Goal: Connect with others: Connect with others

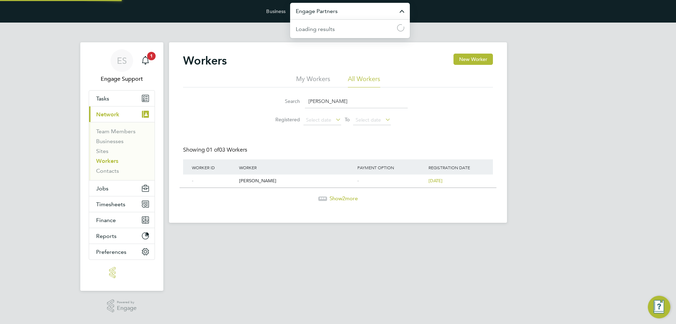
click at [327, 9] on input "Engage Partners" at bounding box center [350, 11] width 120 height 17
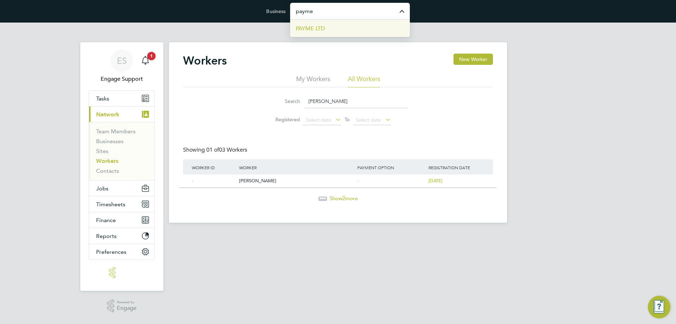
click at [327, 33] on li "PAYME LTD" at bounding box center [350, 28] width 120 height 17
type input "PAYME LTD"
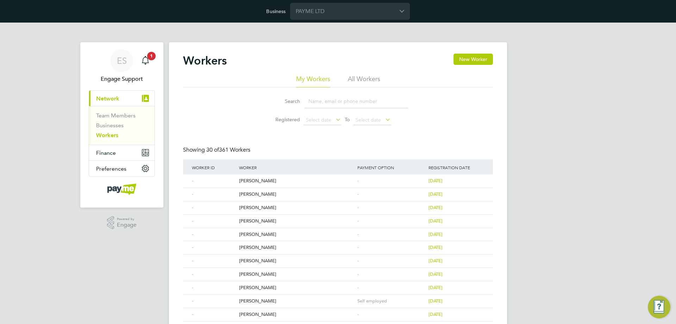
click at [361, 78] on li "All Workers" at bounding box center [364, 81] width 32 height 13
click at [135, 113] on link "Team Members" at bounding box center [115, 115] width 39 height 7
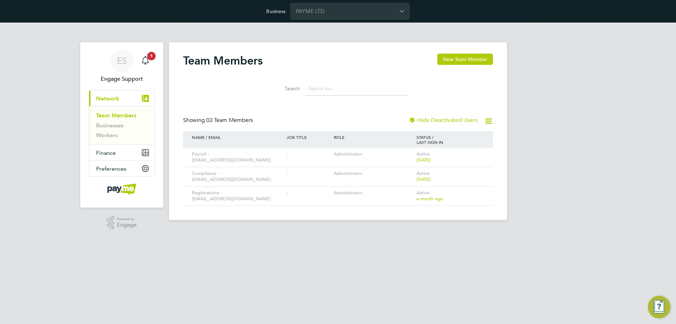
click at [600, 118] on div "ES Engage Support Notifications 1 Applications: Current page: Network Team Memb…" at bounding box center [338, 127] width 676 height 209
click at [302, 8] on input "PAYME LTD" at bounding box center [350, 11] width 120 height 17
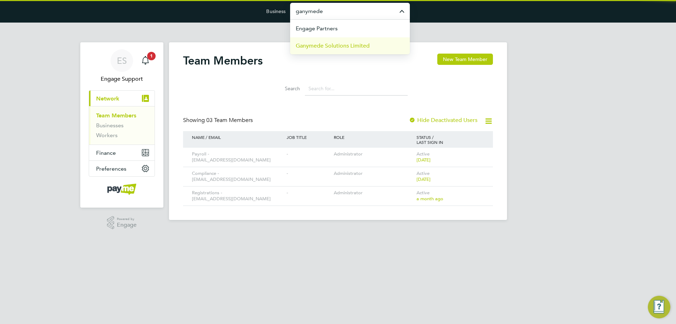
click at [316, 48] on span "Ganymede Solutions Limited" at bounding box center [333, 46] width 74 height 8
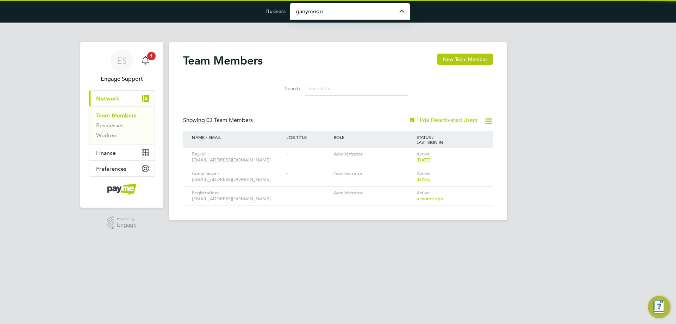
type input "Ganymede Solutions Limited"
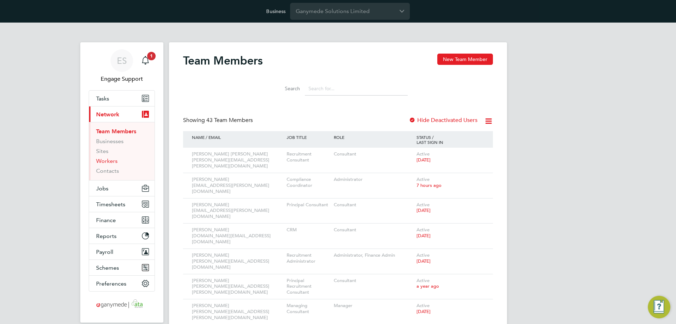
click at [111, 163] on link "Workers" at bounding box center [106, 160] width 21 height 7
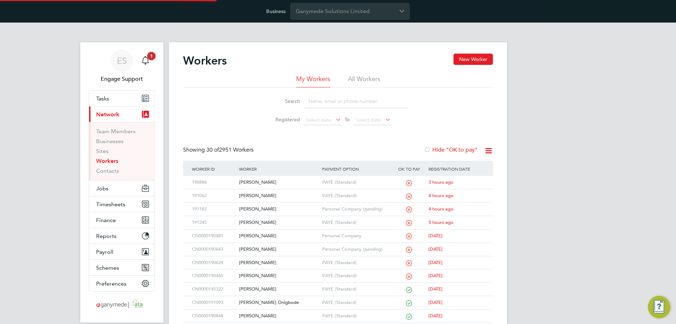
click at [359, 80] on li "All Workers" at bounding box center [364, 81] width 32 height 13
click at [351, 99] on input at bounding box center [356, 101] width 103 height 14
paste input "191183"
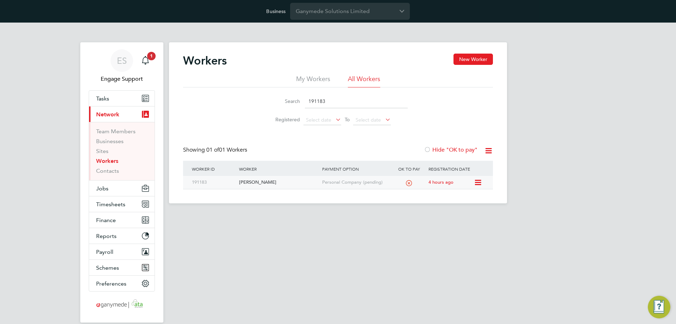
type input "191183"
click at [321, 184] on div "Personal Company (pending)" at bounding box center [356, 182] width 71 height 13
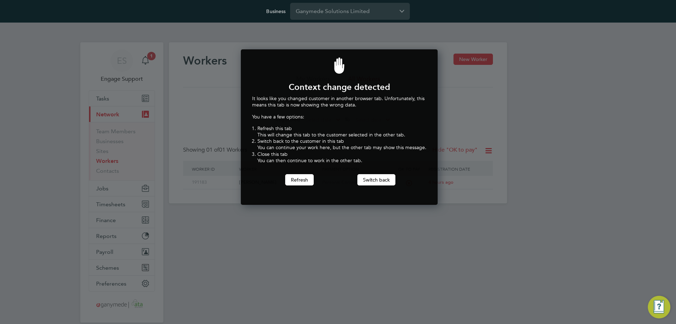
scroll to position [156, 194]
click at [370, 175] on button "Switch back" at bounding box center [377, 179] width 38 height 11
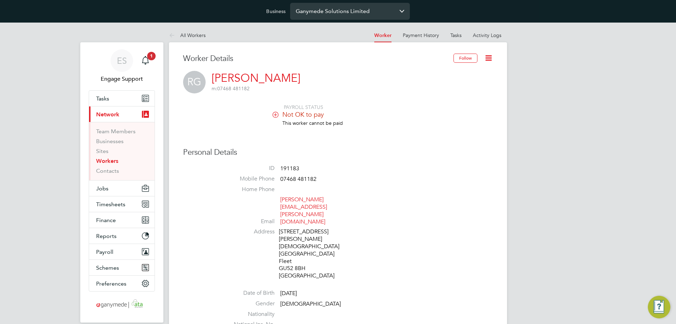
click at [348, 11] on input "Ganymede Solutions Limited" at bounding box center [350, 11] width 120 height 17
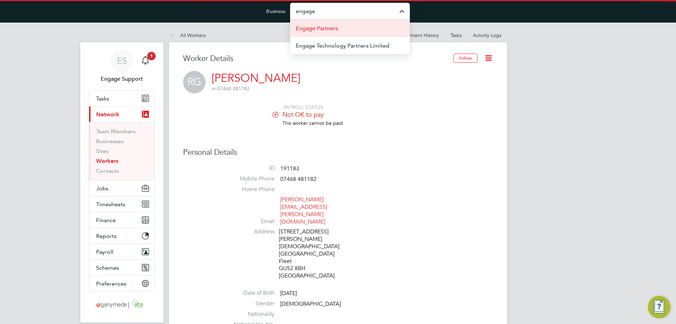
click at [350, 34] on li "Engage Partners" at bounding box center [350, 28] width 120 height 17
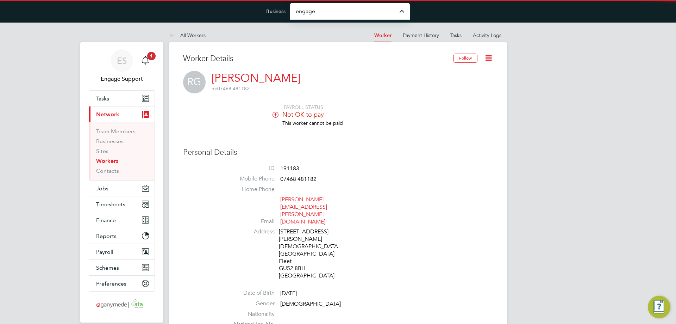
type input "Engage Partners"
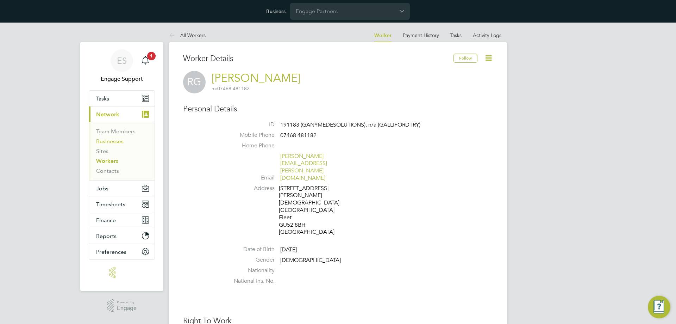
click at [113, 139] on link "Businesses" at bounding box center [109, 141] width 27 height 7
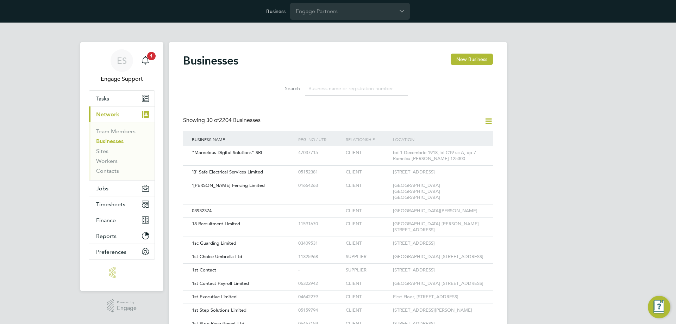
click at [490, 122] on icon at bounding box center [488, 121] width 9 height 9
click at [447, 138] on li "Add Business Connection" at bounding box center [454, 138] width 75 height 10
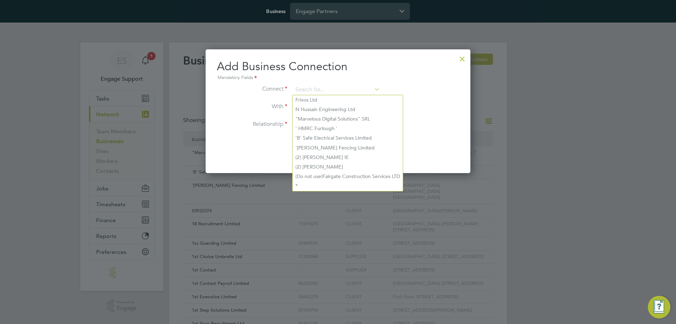
paste input "09768942"
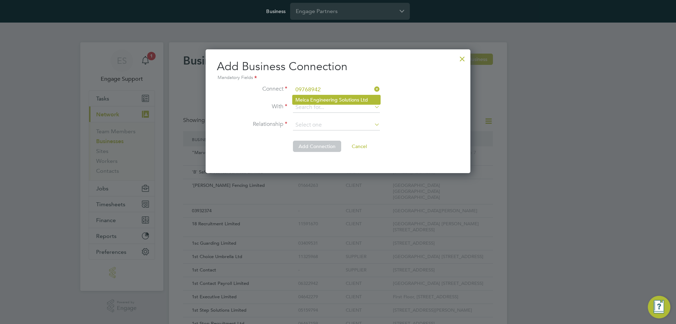
click at [341, 98] on li "Meica Engineering Solutions Ltd" at bounding box center [337, 99] width 88 height 9
type input "Meica Engineering Solutions Ltd"
click at [332, 106] on input at bounding box center [336, 107] width 87 height 11
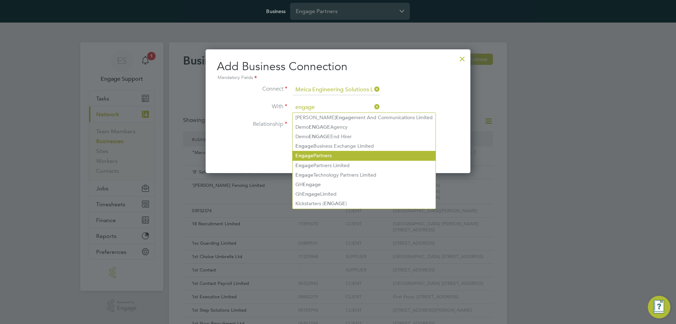
click at [317, 154] on li "Engage Partners" at bounding box center [364, 156] width 143 height 10
type input "Engage Partners"
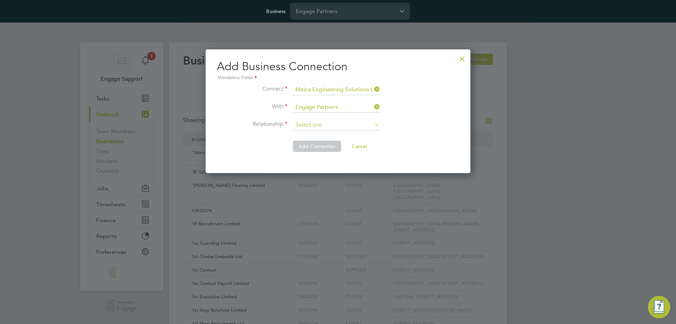
click at [321, 124] on input at bounding box center [336, 125] width 87 height 11
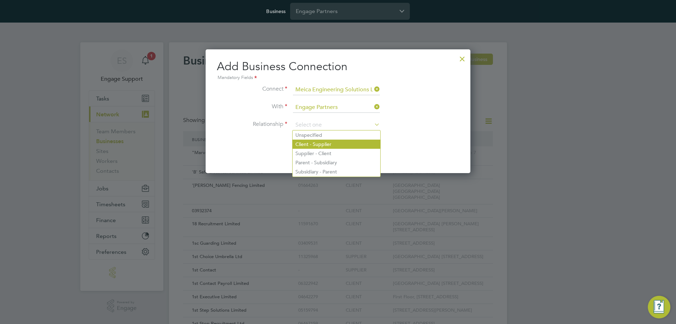
click at [321, 145] on li "Client - Supplier" at bounding box center [337, 143] width 88 height 9
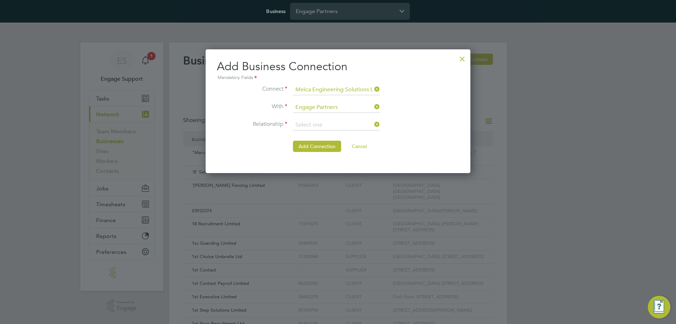
type input "Client - Supplier"
click at [321, 145] on button "Add Connection" at bounding box center [317, 146] width 48 height 11
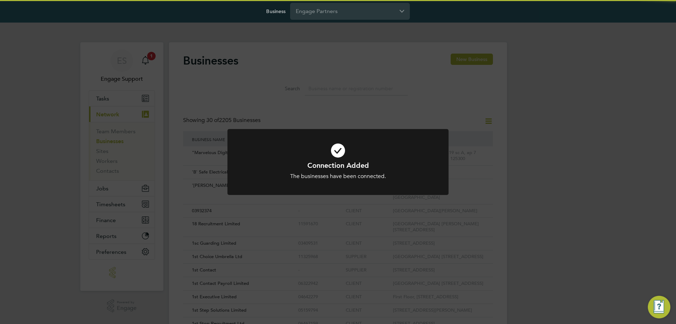
click at [389, 82] on div "Connection Added The businesses have been connected. Cancel Okay" at bounding box center [338, 162] width 676 height 324
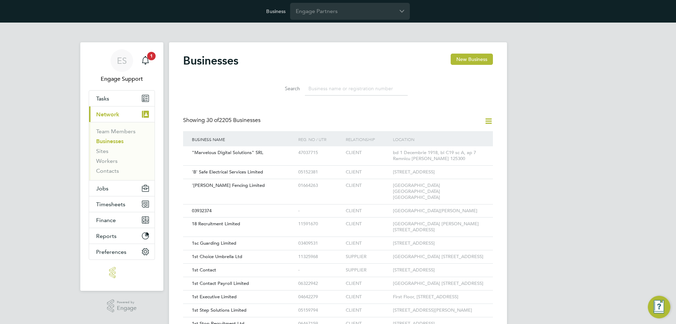
click at [376, 89] on input at bounding box center [356, 89] width 103 height 14
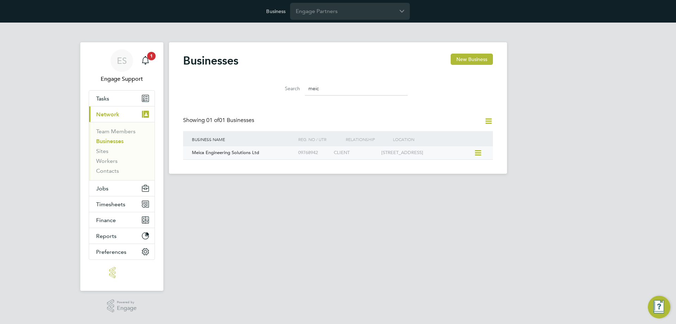
type input "meic"
click at [273, 155] on div "Meica Engineering Solutions Ltd" at bounding box center [243, 152] width 106 height 13
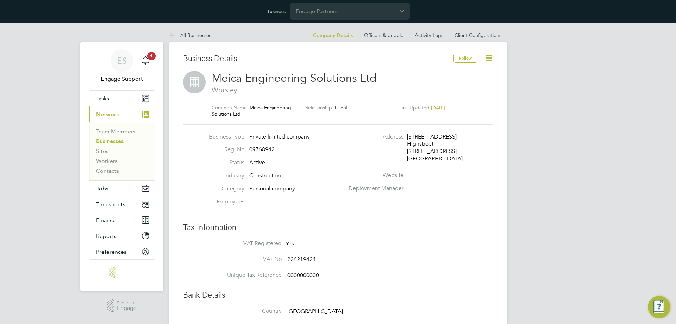
click at [390, 35] on link "Officers & people" at bounding box center [383, 35] width 39 height 6
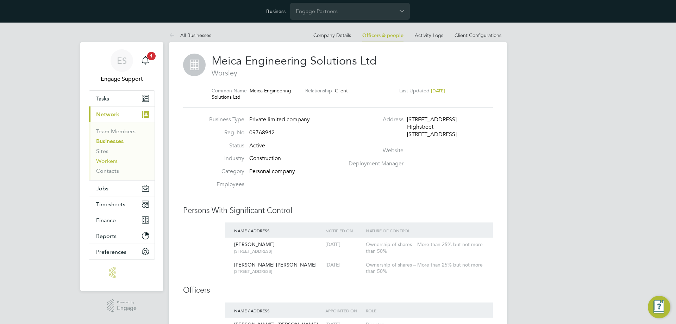
click at [104, 161] on link "Workers" at bounding box center [106, 160] width 21 height 7
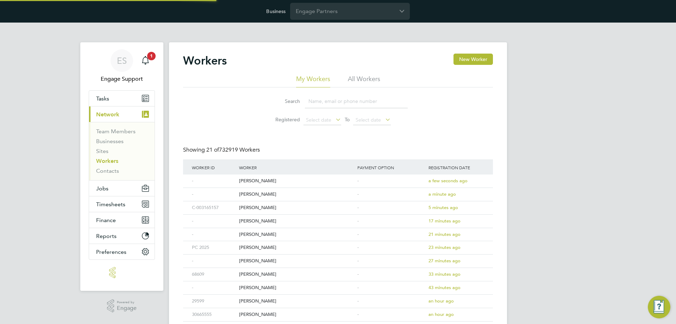
click at [365, 82] on li "All Workers" at bounding box center [364, 81] width 32 height 13
click at [358, 97] on li "Search" at bounding box center [338, 101] width 157 height 21
click at [358, 101] on input at bounding box center [356, 101] width 103 height 14
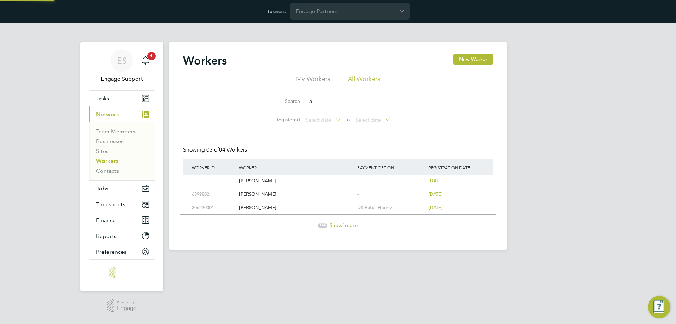
type input "l"
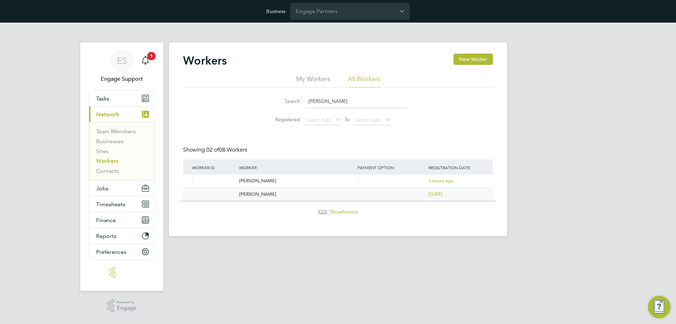
type input "[PERSON_NAME]"
click at [252, 193] on div "[PERSON_NAME]" at bounding box center [296, 194] width 118 height 13
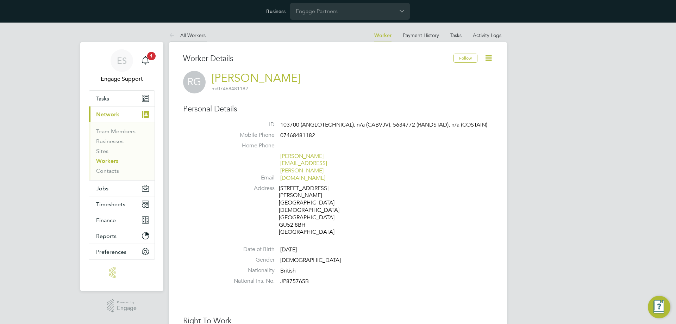
click at [194, 35] on link "All Workers" at bounding box center [187, 35] width 37 height 6
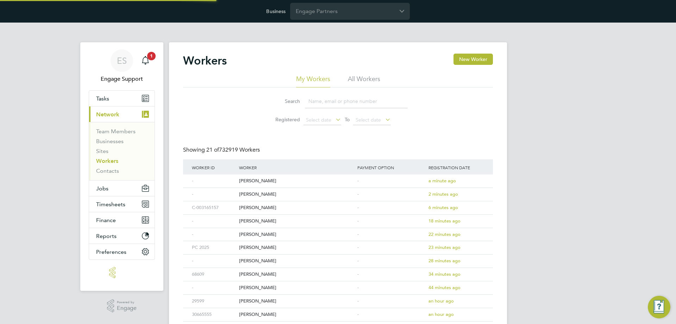
click at [359, 76] on li "All Workers" at bounding box center [364, 81] width 32 height 13
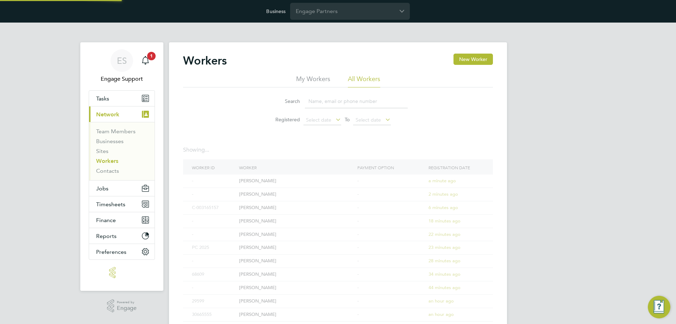
click at [356, 97] on input at bounding box center [356, 101] width 103 height 14
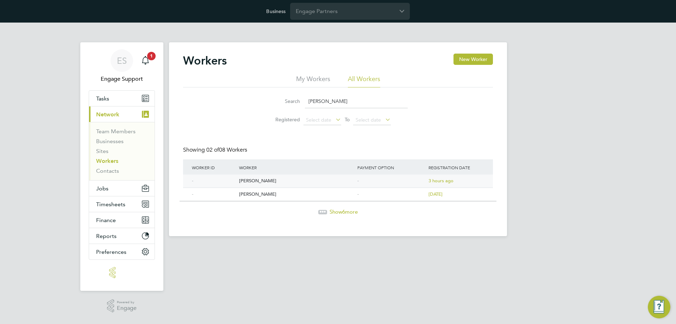
type input "ross glancy"
click at [256, 180] on div "Ross Glancy" at bounding box center [296, 180] width 118 height 13
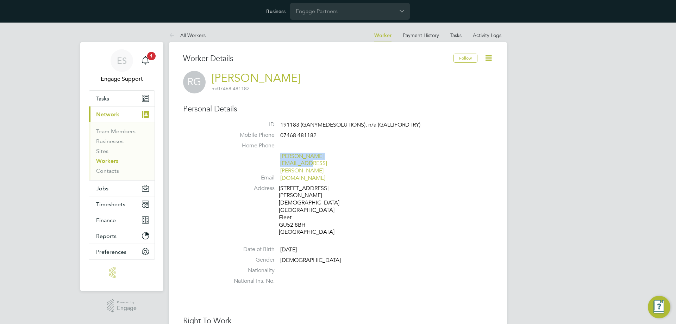
drag, startPoint x: 344, startPoint y: 159, endPoint x: 280, endPoint y: 160, distance: 63.8
click at [280, 160] on li "Email [PERSON_NAME][EMAIL_ADDRESS][PERSON_NAME][DOMAIN_NAME]" at bounding box center [359, 169] width 268 height 32
copy link "[PERSON_NAME][EMAIL_ADDRESS][PERSON_NAME][DOMAIN_NAME]"
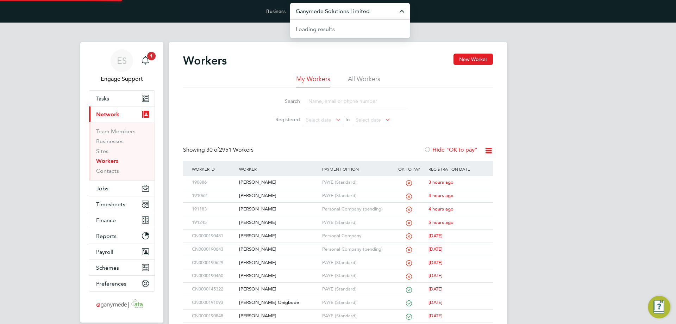
click at [314, 16] on input "Ganymede Solutions Limited" at bounding box center [350, 11] width 120 height 17
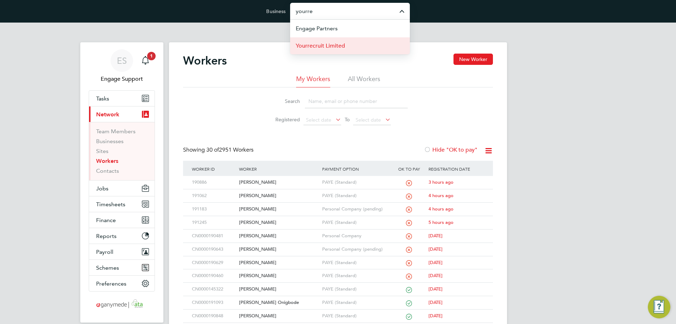
click at [303, 47] on span "Yourrecruit Limited" at bounding box center [320, 46] width 49 height 8
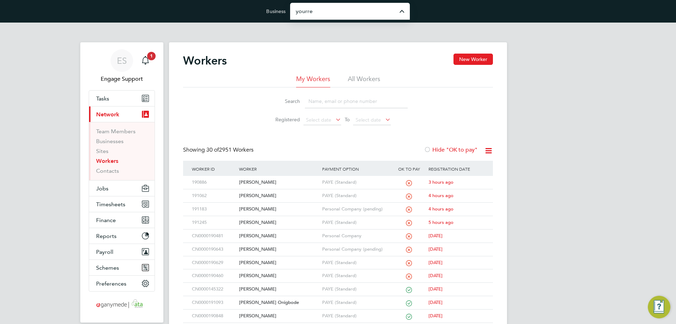
type input "Yourrecruit Limited"
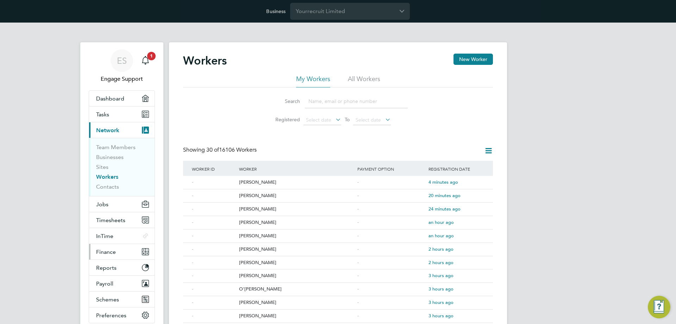
click at [118, 251] on button "Finance" at bounding box center [122, 251] width 66 height 15
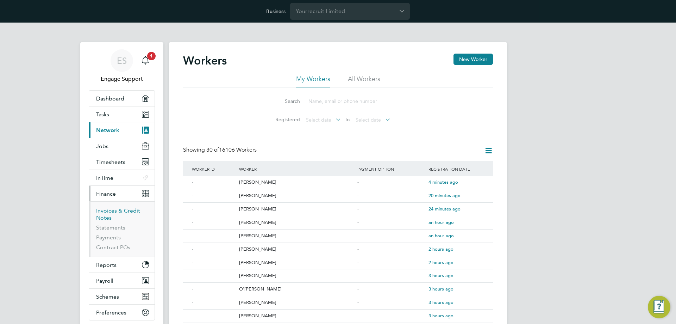
click at [105, 211] on link "Invoices & Credit Notes" at bounding box center [118, 214] width 44 height 14
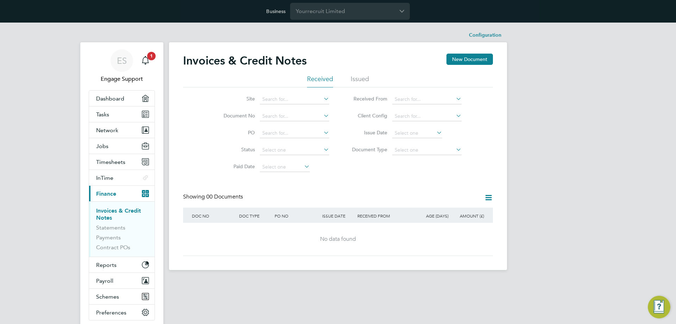
click at [357, 83] on li "Issued" at bounding box center [360, 81] width 18 height 13
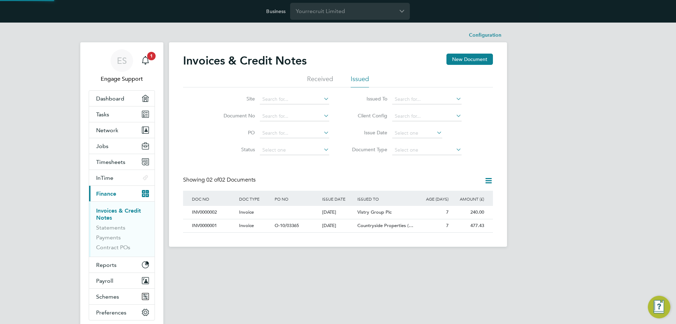
scroll to position [13, 60]
click at [367, 212] on span "Vistry Group Plc" at bounding box center [375, 212] width 34 height 6
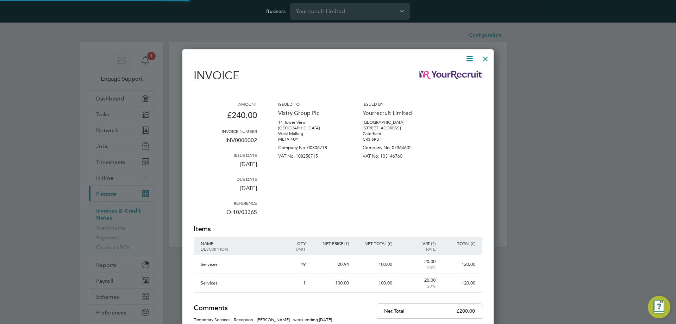
scroll to position [391, 312]
drag, startPoint x: 486, startPoint y: 57, endPoint x: 340, endPoint y: 150, distance: 173.1
click at [486, 57] on div at bounding box center [485, 57] width 13 height 13
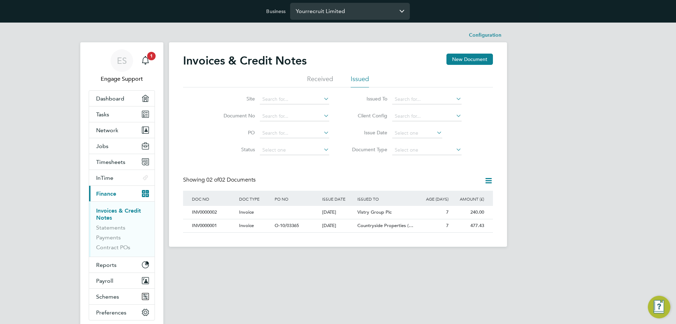
click at [368, 15] on input "Yourrecruit Limited" at bounding box center [350, 11] width 120 height 17
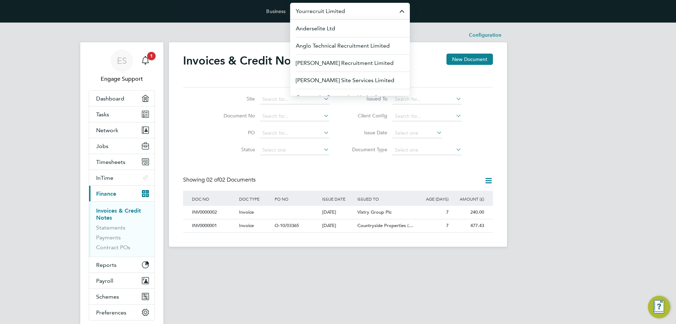
type input "r"
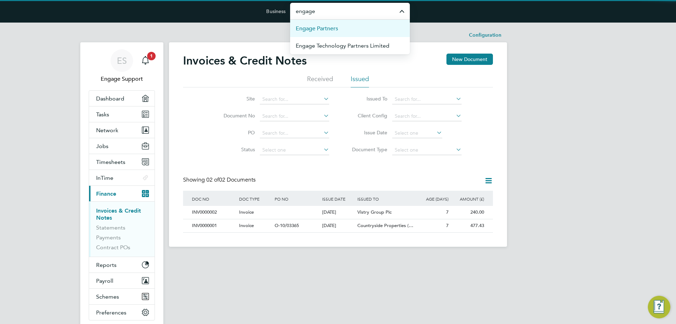
click at [335, 32] on span "Engage Partners" at bounding box center [317, 28] width 42 height 8
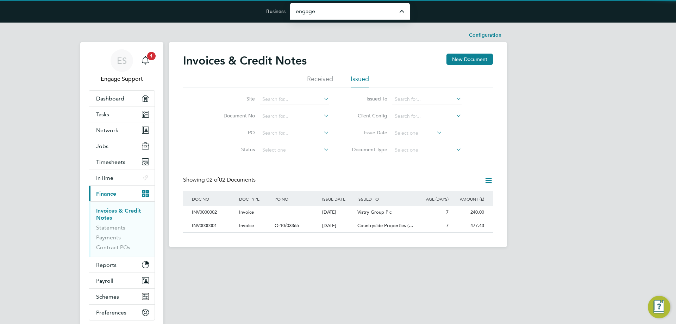
type input "Engage Partners"
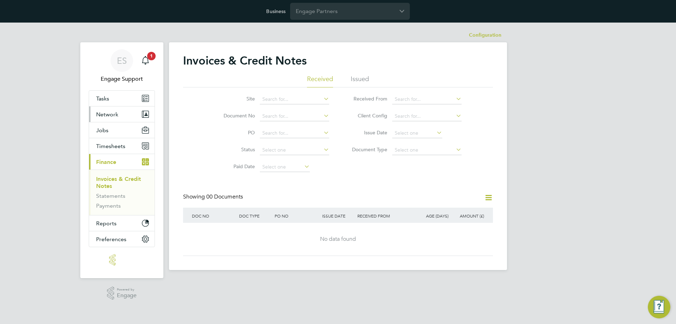
click at [116, 115] on span "Network" at bounding box center [107, 114] width 22 height 7
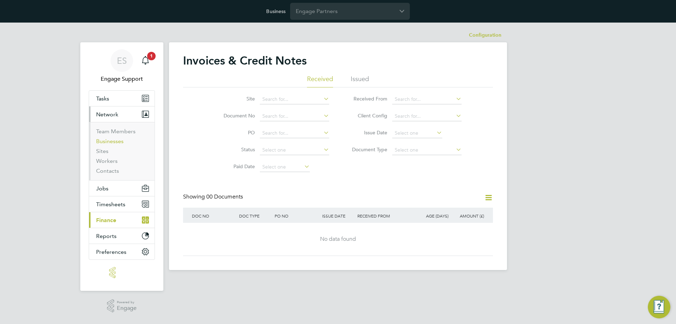
click at [117, 141] on link "Businesses" at bounding box center [109, 141] width 27 height 7
